Goal: Transaction & Acquisition: Purchase product/service

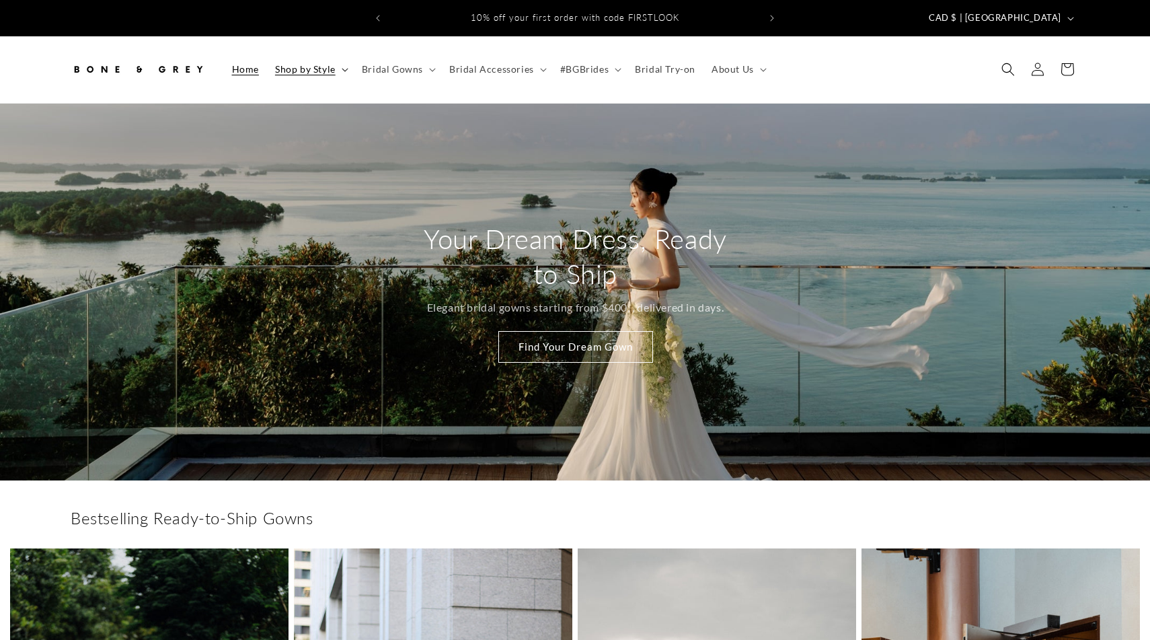
click at [336, 55] on summary "Shop by Style" at bounding box center [310, 69] width 87 height 28
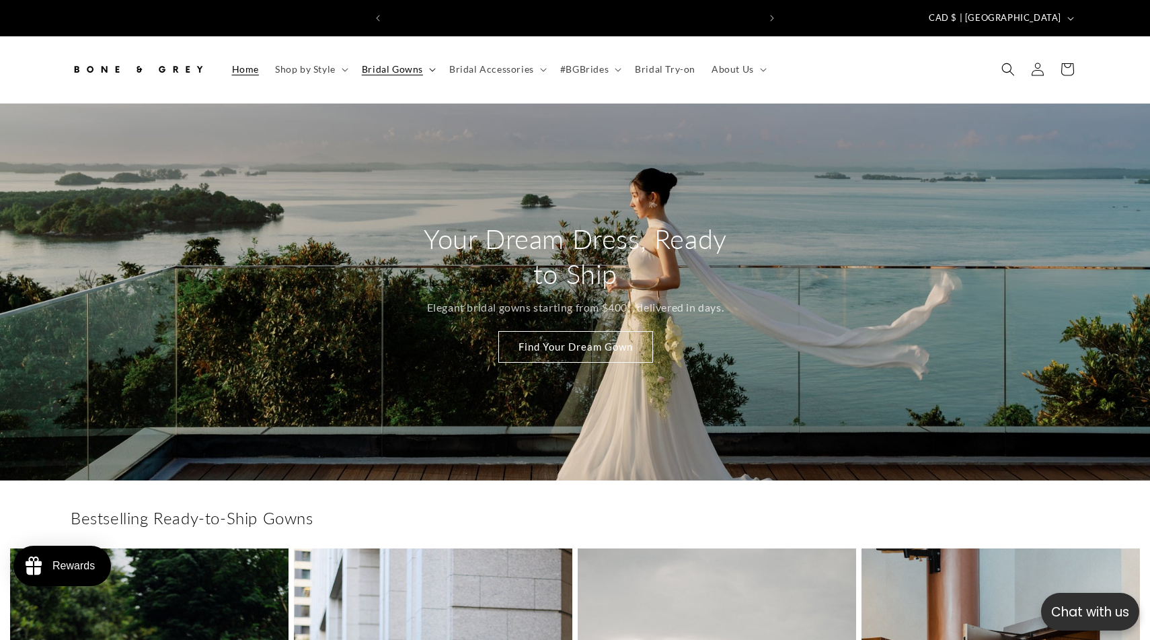
click at [414, 63] on span "Bridal Gowns" at bounding box center [392, 69] width 61 height 12
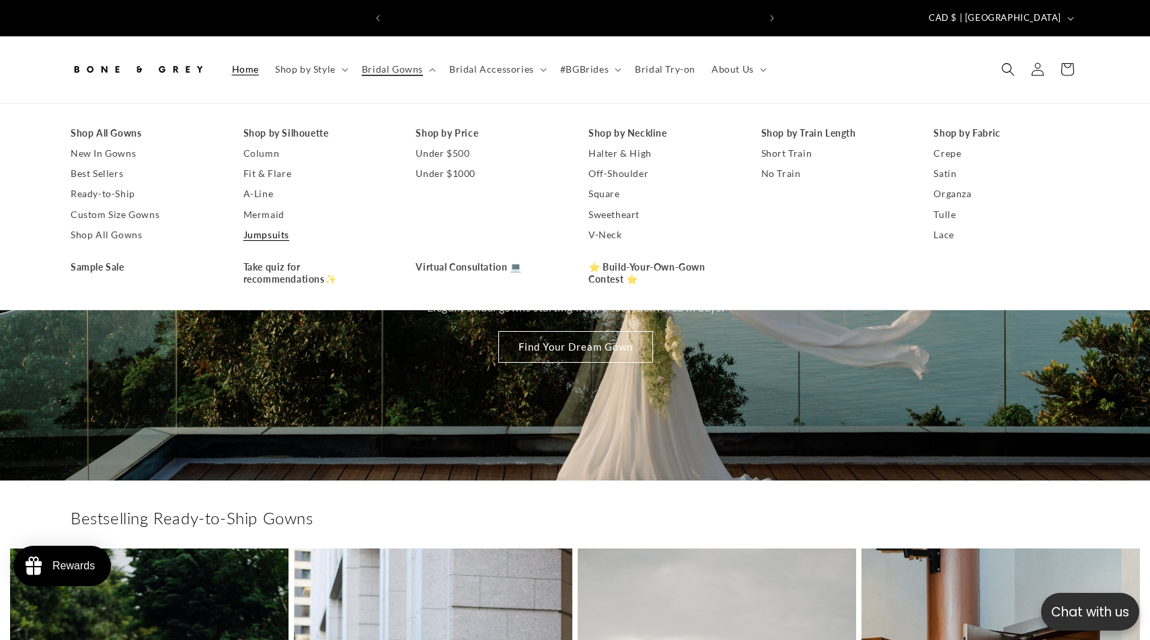
scroll to position [0, 740]
click at [108, 206] on link "Custom Size Gowns" at bounding box center [144, 214] width 146 height 20
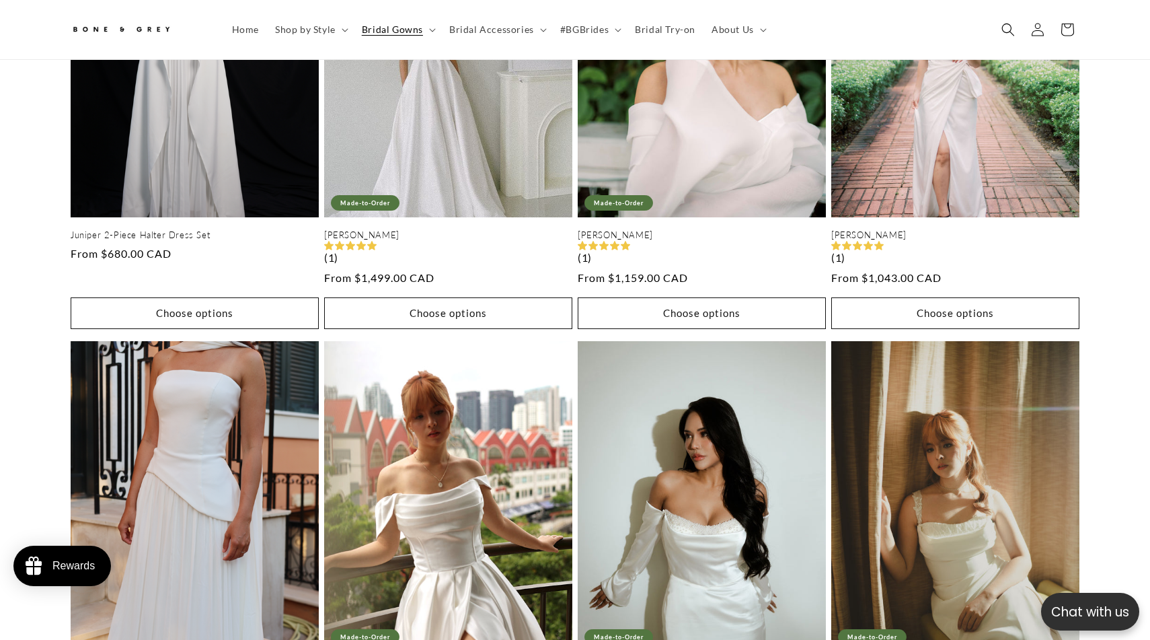
scroll to position [0, 740]
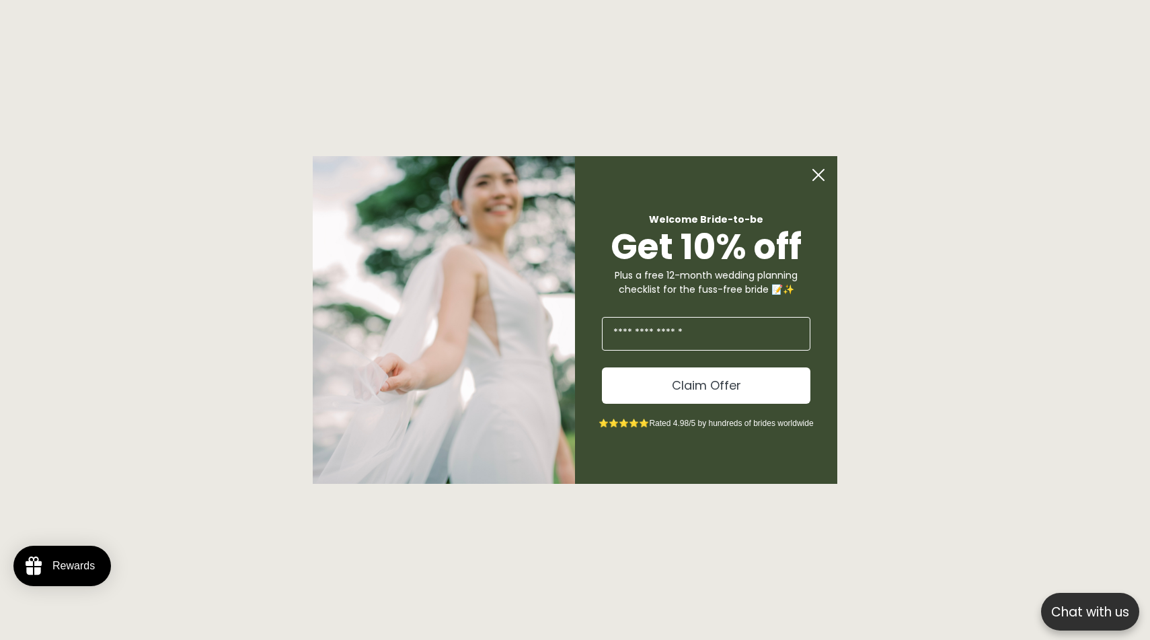
click at [814, 180] on circle "Close dialog" at bounding box center [819, 175] width 26 height 26
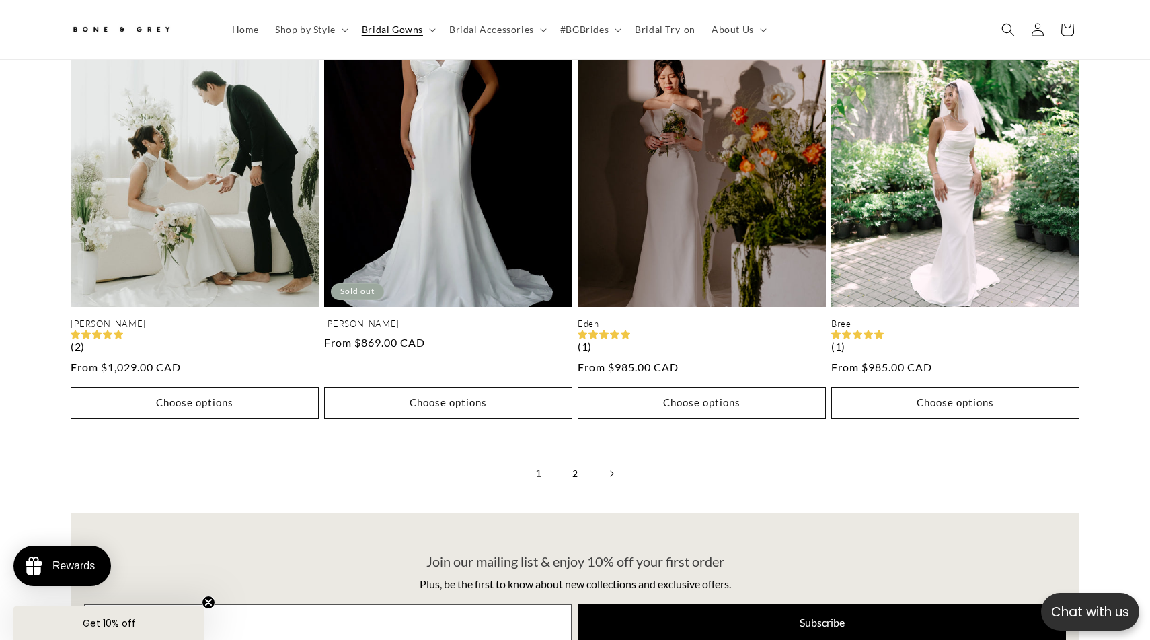
scroll to position [0, 0]
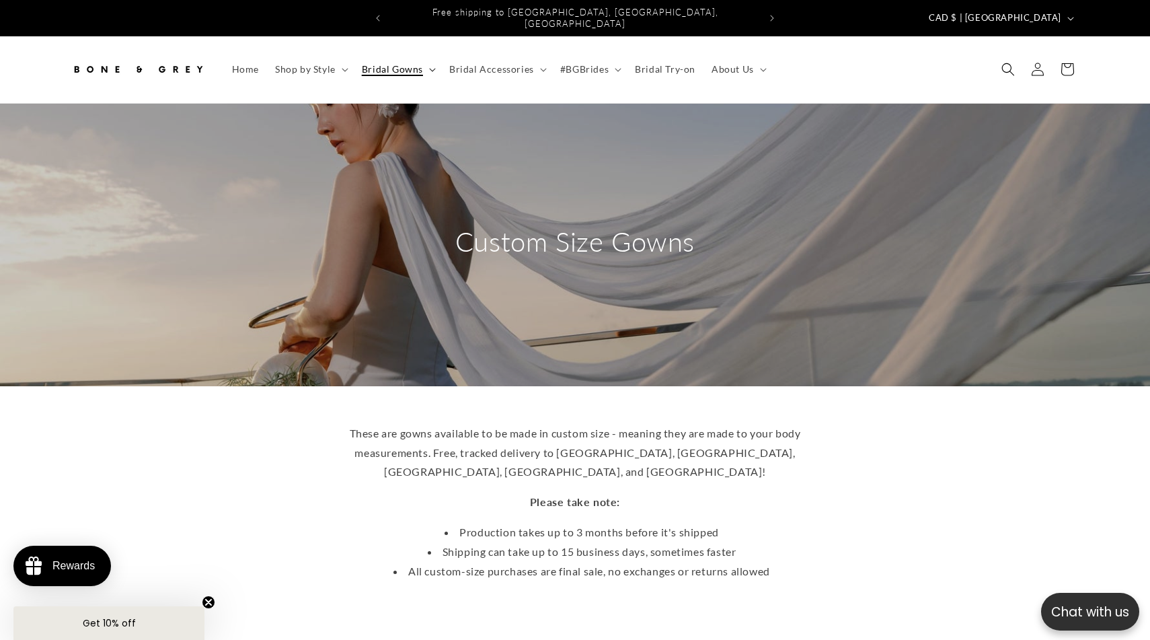
click at [373, 63] on span "Bridal Gowns" at bounding box center [392, 69] width 61 height 12
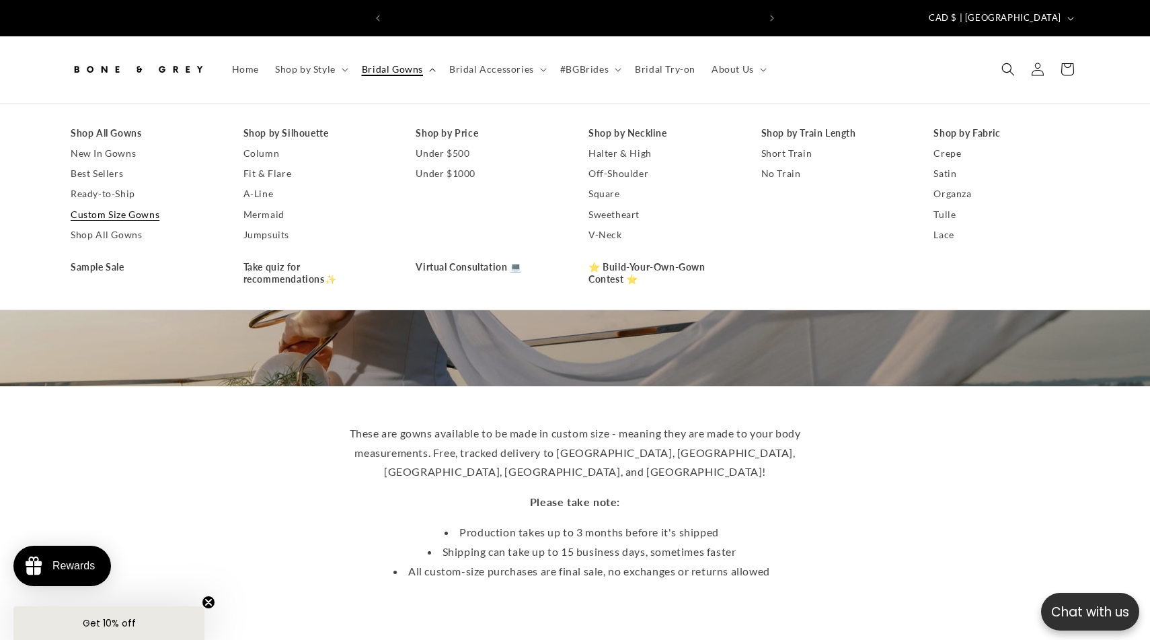
scroll to position [0, 740]
click at [946, 227] on link "Lace" at bounding box center [1007, 235] width 146 height 20
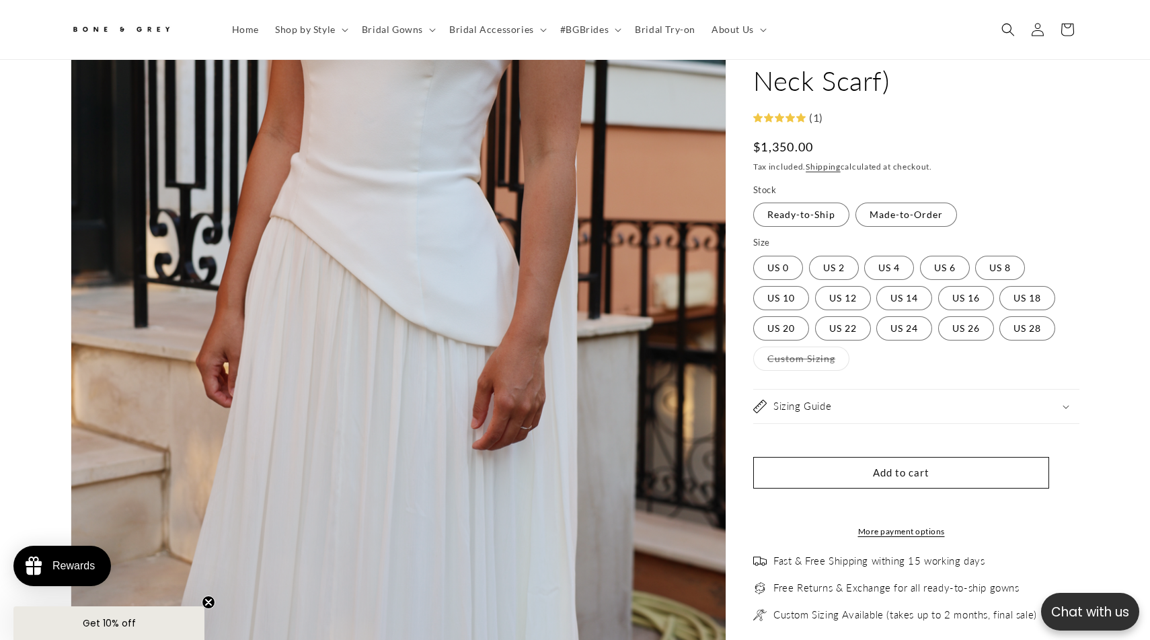
scroll to position [137, 0]
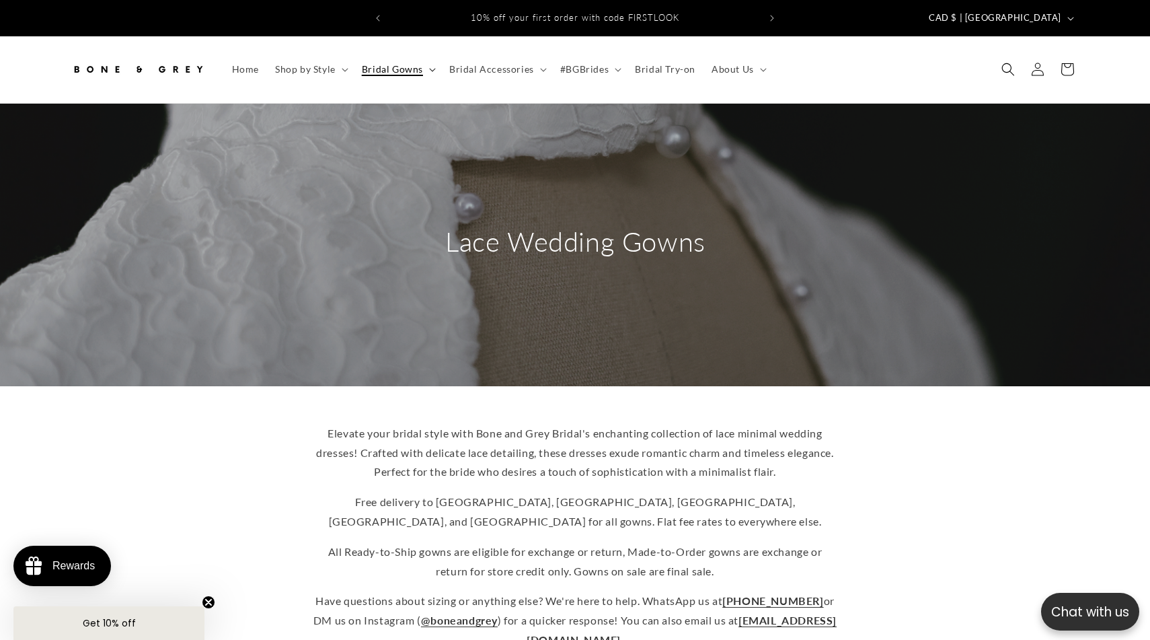
click at [402, 63] on span "Bridal Gowns" at bounding box center [392, 69] width 61 height 12
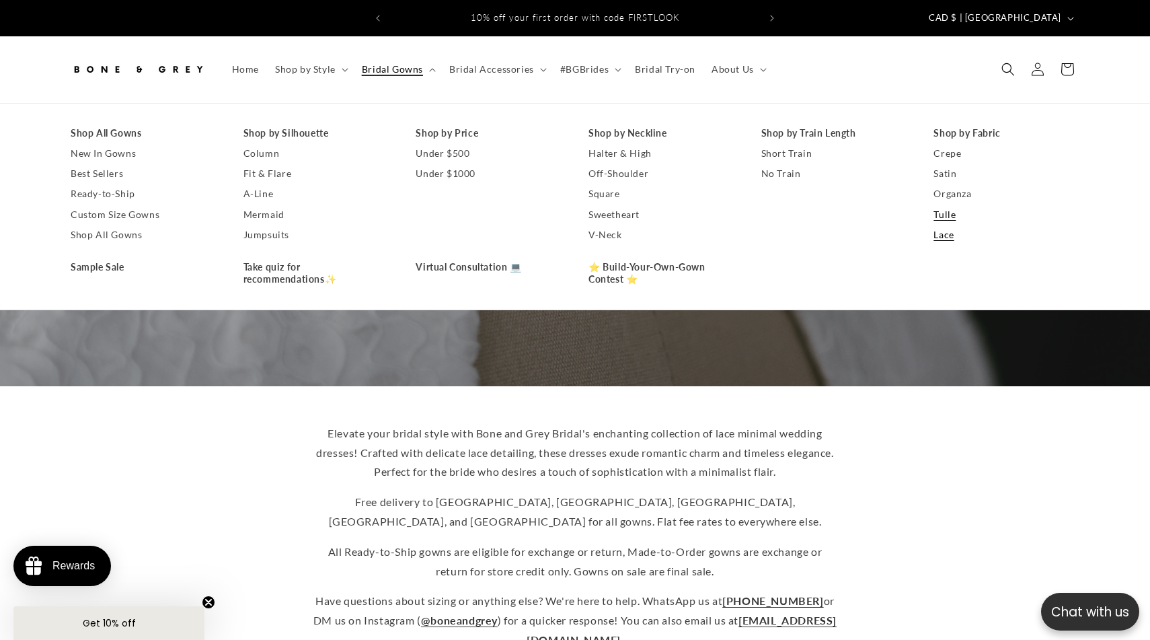
click at [941, 206] on link "Tulle" at bounding box center [1007, 214] width 146 height 20
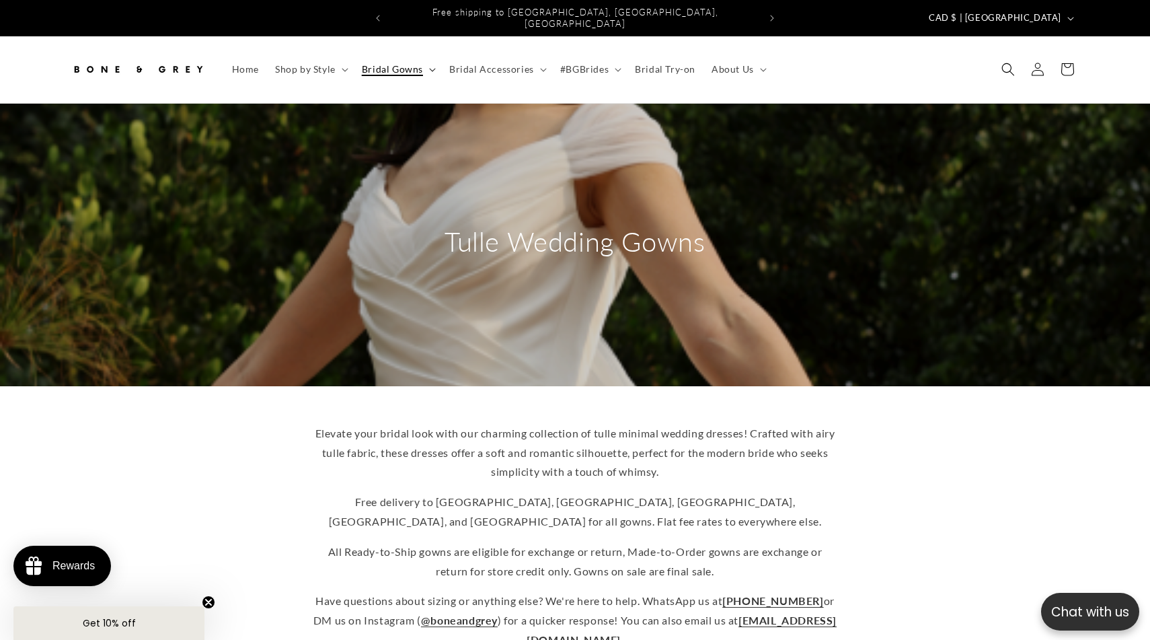
click at [415, 63] on span "Bridal Gowns" at bounding box center [392, 69] width 61 height 12
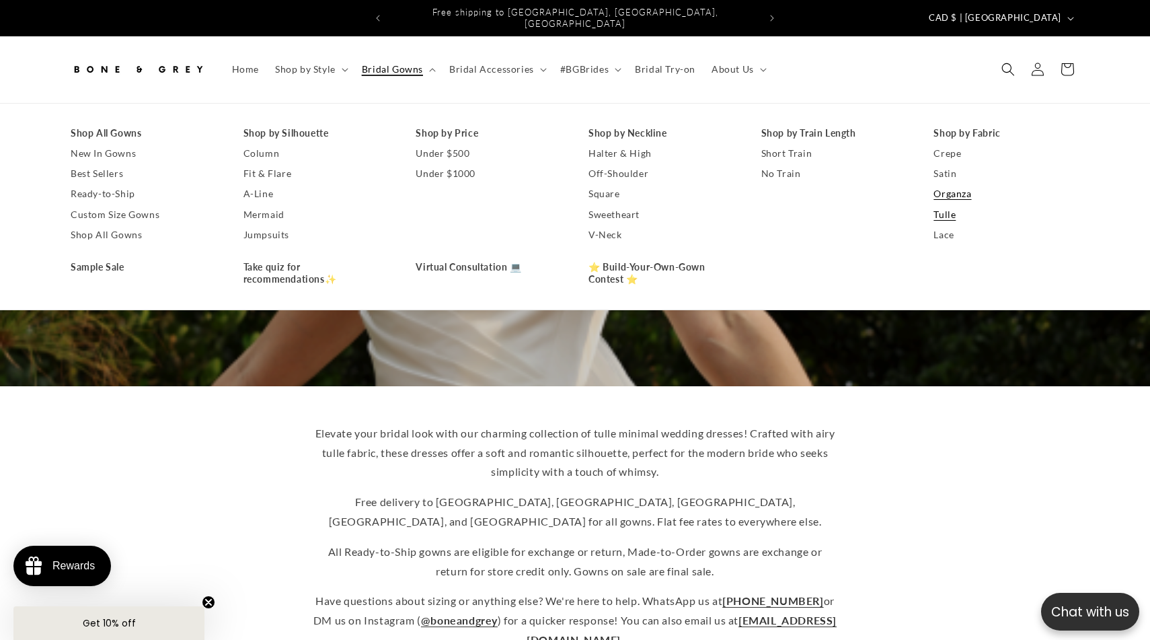
click at [957, 187] on link "Organza" at bounding box center [1007, 194] width 146 height 20
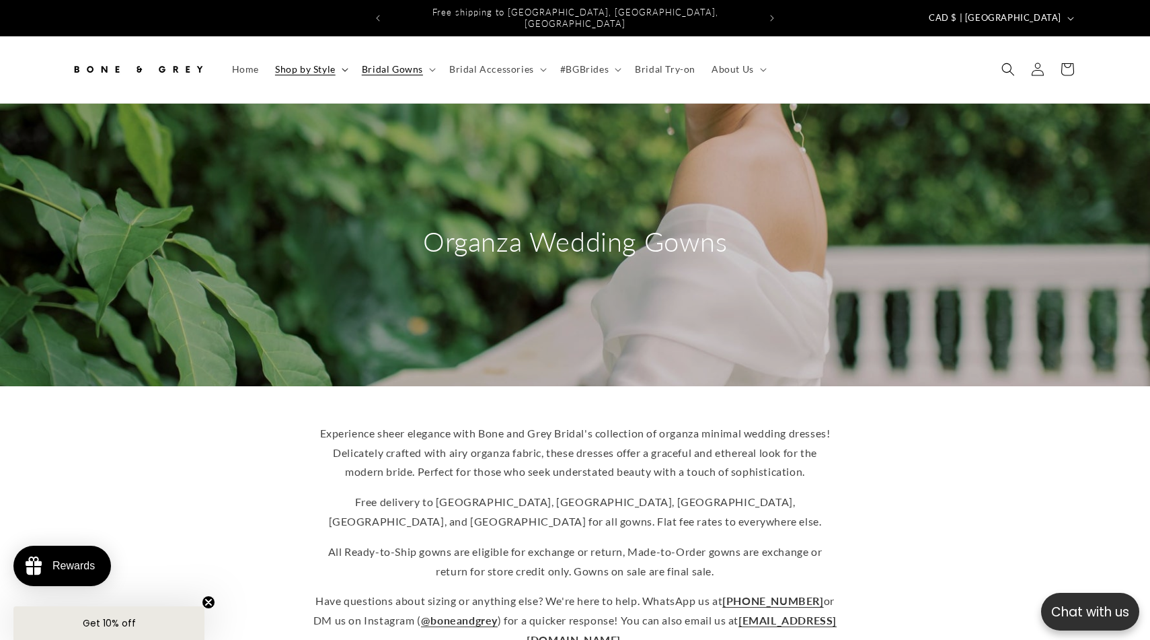
click at [287, 63] on span "Shop by Style" at bounding box center [305, 69] width 61 height 12
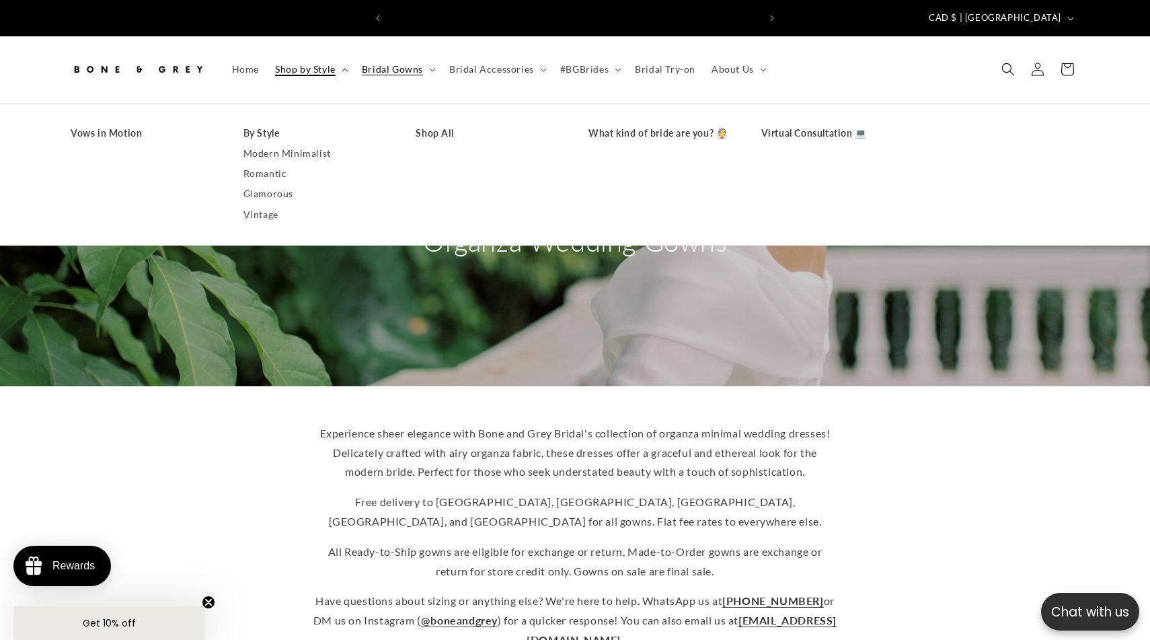
scroll to position [0, 740]
click at [393, 63] on span "Bridal Gowns" at bounding box center [392, 69] width 61 height 12
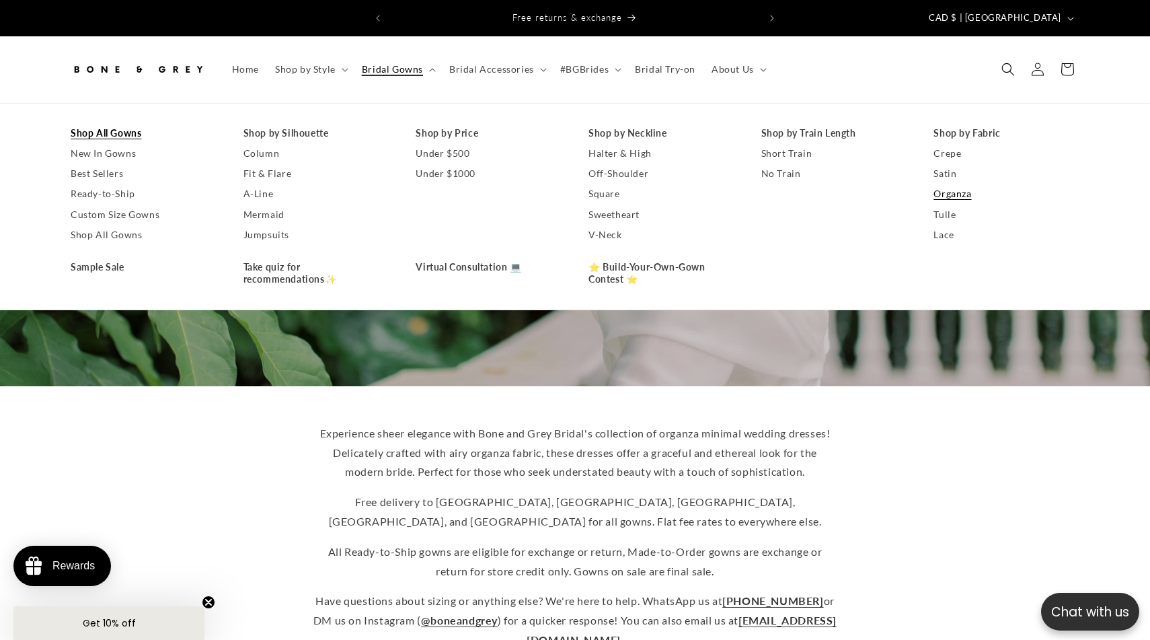
click at [122, 123] on link "Shop All Gowns" at bounding box center [144, 133] width 146 height 20
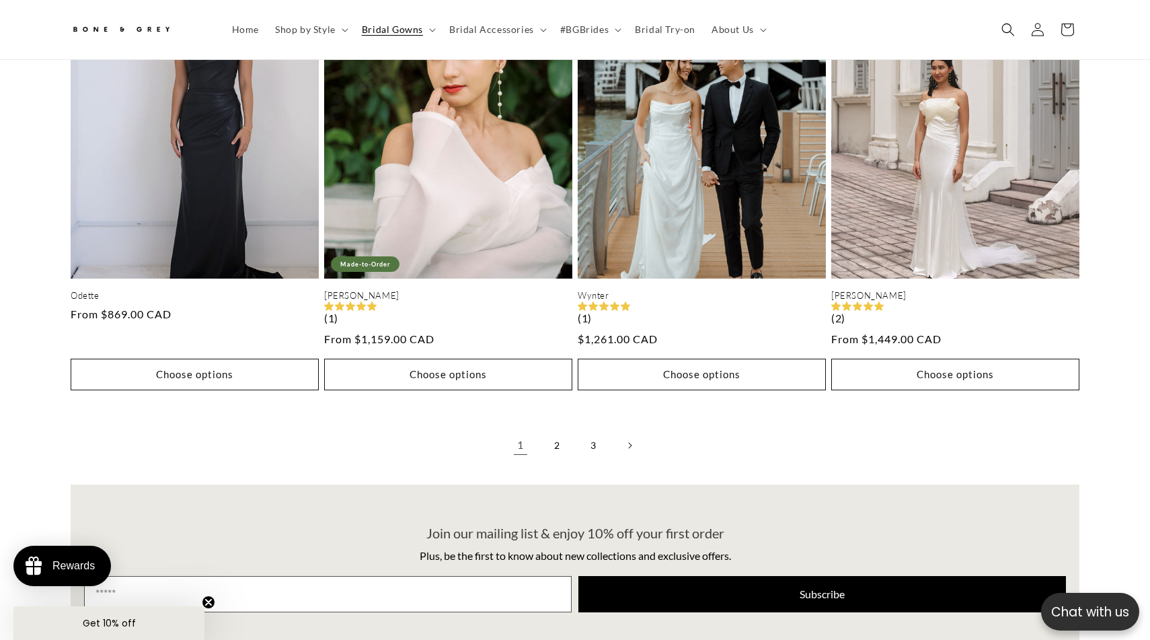
scroll to position [3540, 0]
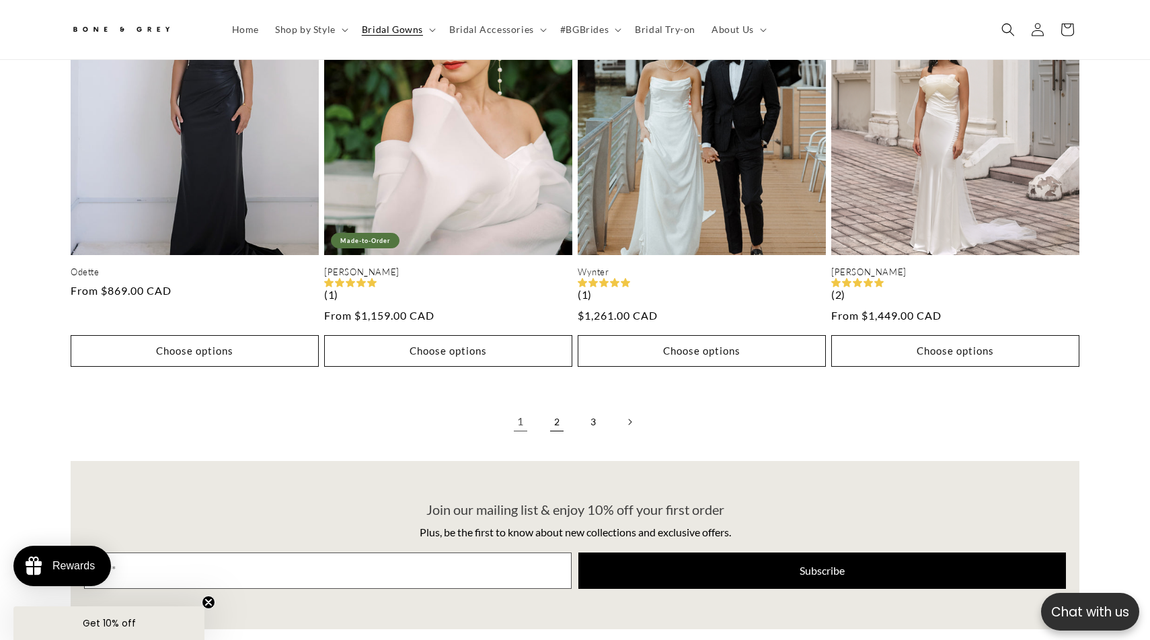
click at [561, 408] on link "2" at bounding box center [557, 422] width 30 height 30
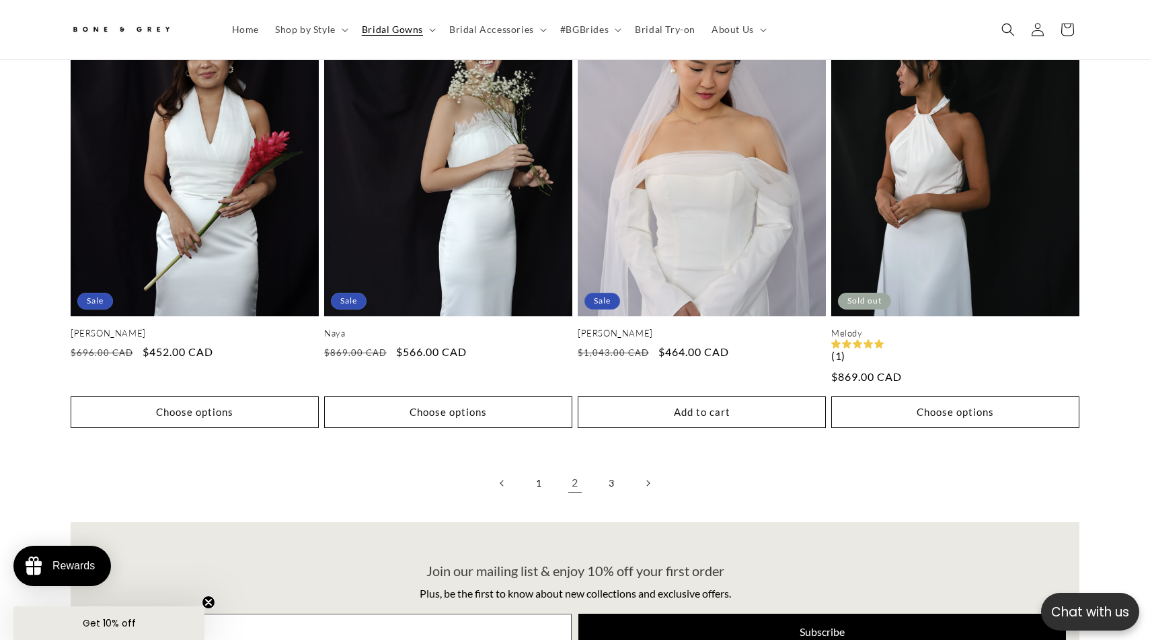
scroll to position [3520, 0]
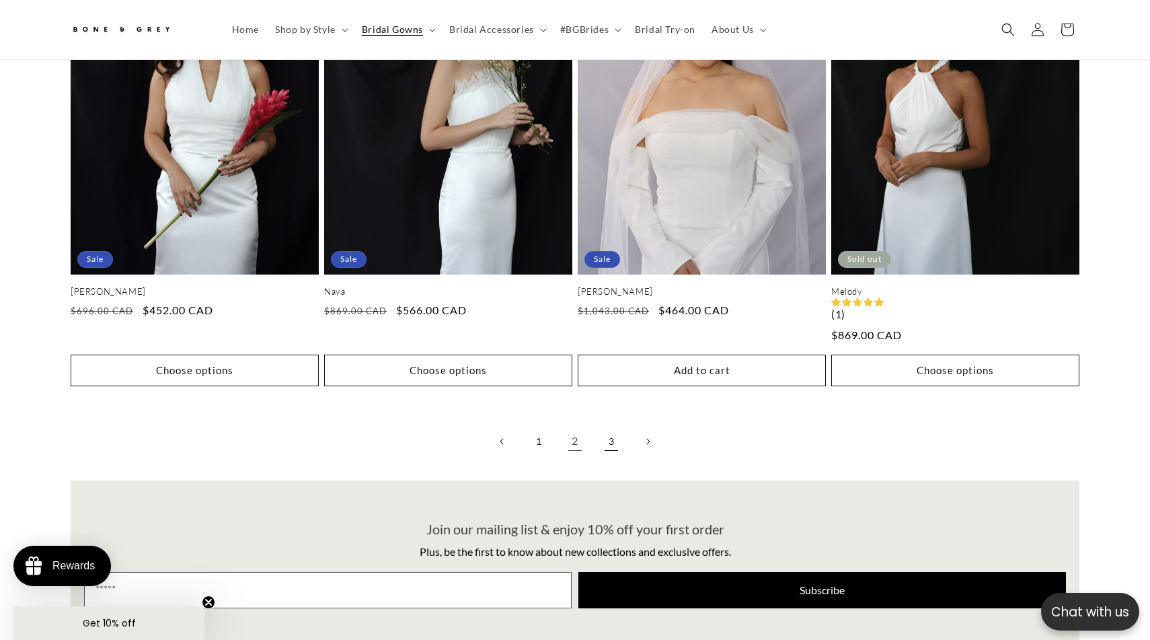
click at [607, 431] on link "3" at bounding box center [612, 441] width 30 height 30
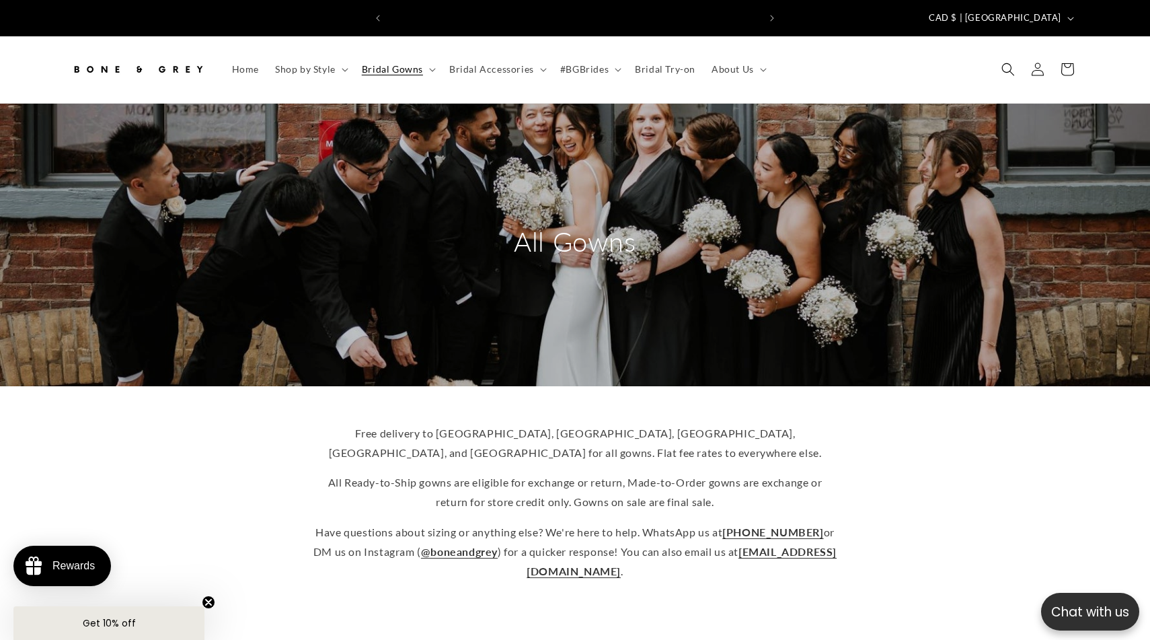
scroll to position [0, 370]
